Goal: Information Seeking & Learning: Learn about a topic

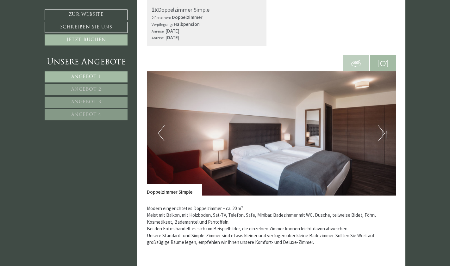
scroll to position [326, 0]
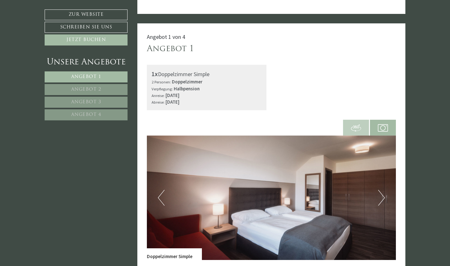
click at [305, 228] on img at bounding box center [271, 198] width 249 height 125
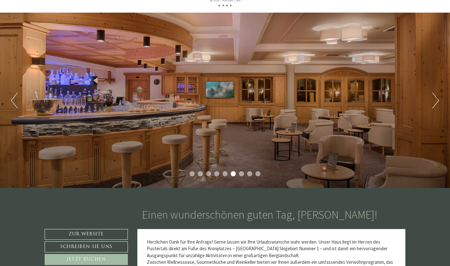
scroll to position [34, 0]
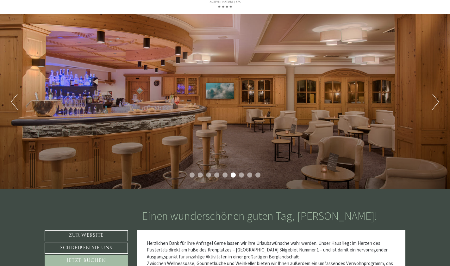
click at [436, 97] on button "Next" at bounding box center [435, 102] width 7 height 16
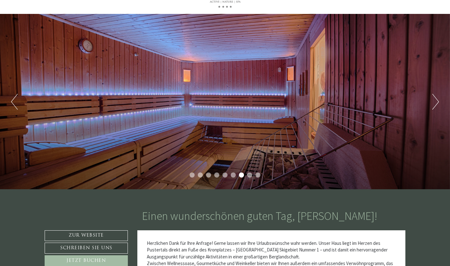
click at [435, 99] on button "Next" at bounding box center [435, 102] width 7 height 16
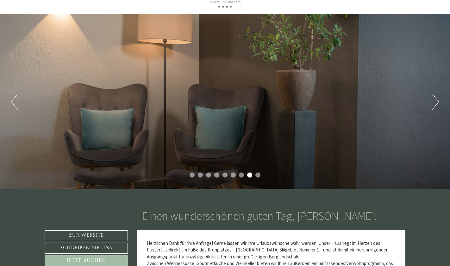
click at [434, 96] on button "Next" at bounding box center [435, 102] width 7 height 16
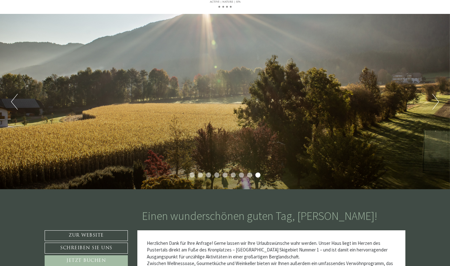
click at [240, 132] on div "Previous Next 1 2 3 4 5 6 7 8 9" at bounding box center [225, 102] width 450 height 176
click at [432, 106] on button "Next" at bounding box center [435, 102] width 7 height 16
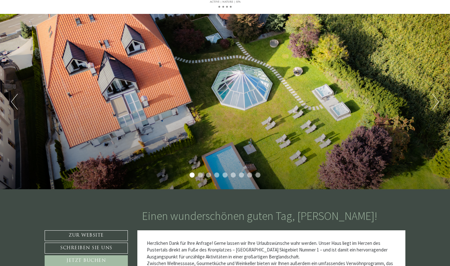
click at [433, 100] on button "Next" at bounding box center [435, 102] width 7 height 16
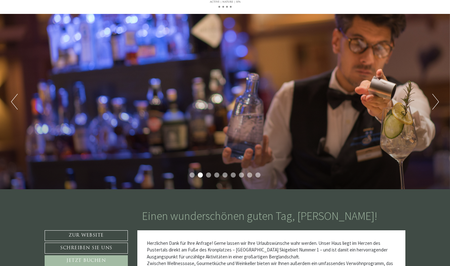
click at [436, 99] on button "Next" at bounding box center [435, 102] width 7 height 16
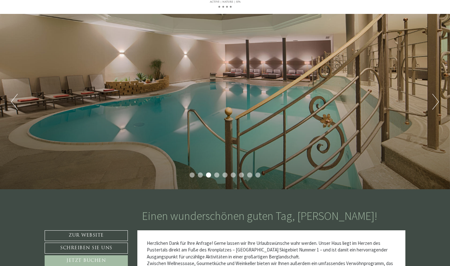
click at [433, 104] on button "Next" at bounding box center [435, 102] width 7 height 16
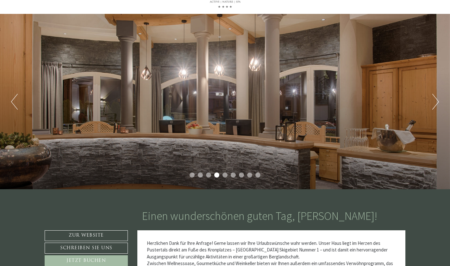
click at [434, 99] on button "Next" at bounding box center [435, 102] width 7 height 16
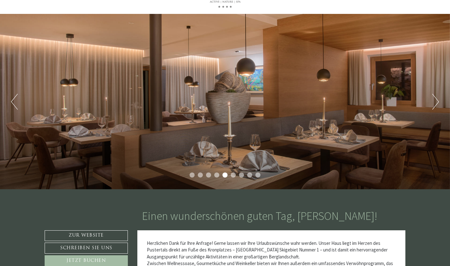
click at [435, 99] on button "Next" at bounding box center [435, 102] width 7 height 16
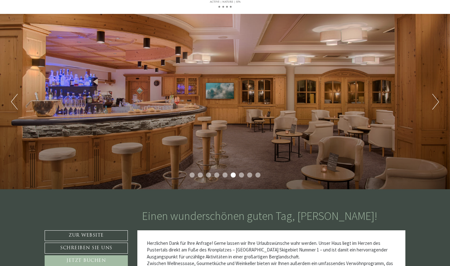
click at [424, 106] on div "Previous Next 1 2 3 4 5 6 7 8 9" at bounding box center [225, 102] width 450 height 176
click at [436, 100] on button "Next" at bounding box center [435, 102] width 7 height 16
